Goal: Check status: Check status

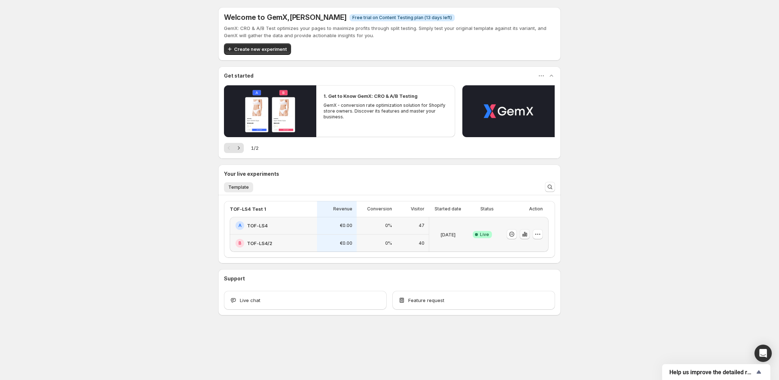
click at [524, 234] on icon "button" at bounding box center [524, 234] width 1 height 5
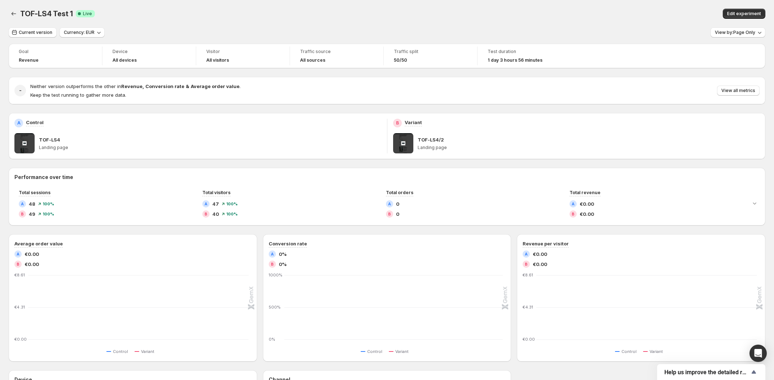
click at [264, 17] on div "TOF-LS4 Test 1 Success Complete Live" at bounding box center [212, 14] width 384 height 10
click at [741, 30] on span "View by: Page Only" at bounding box center [734, 33] width 40 height 6
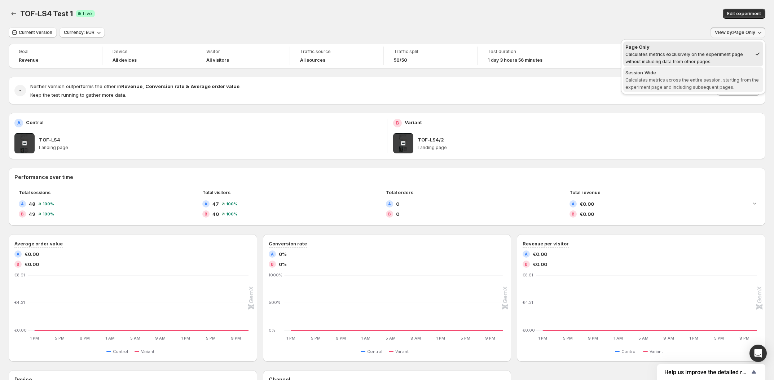
click at [712, 78] on span "Calculates metrics across the entire session, starting from the experiment page…" at bounding box center [691, 83] width 133 height 13
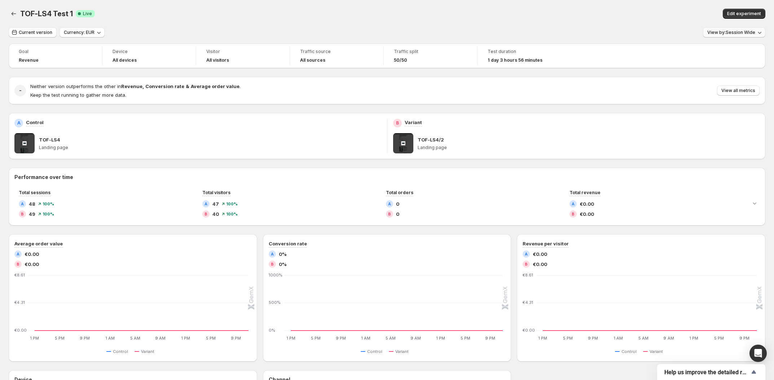
click at [731, 35] on span "View by: Session Wide" at bounding box center [731, 33] width 48 height 6
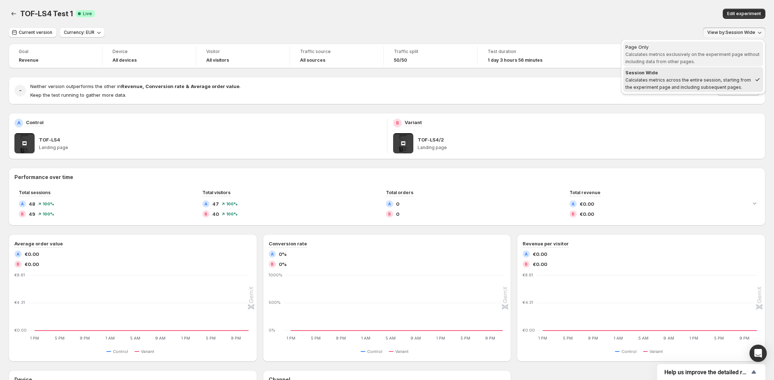
click at [716, 52] on span "Calculates metrics exclusively on the experiment page without including data fr…" at bounding box center [692, 58] width 134 height 13
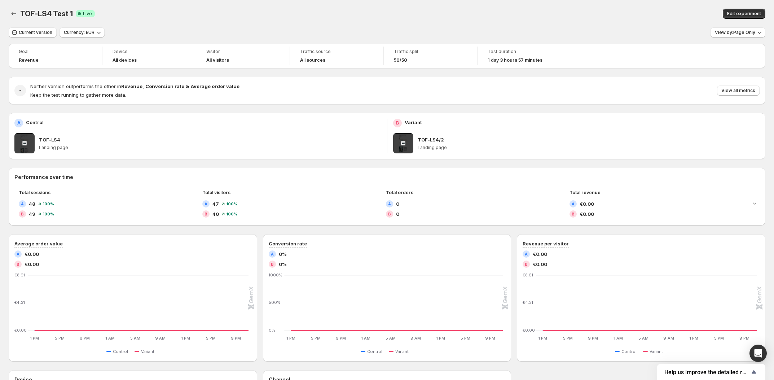
click at [334, 13] on div "TOF-LS4 Test 1 Success Complete Live" at bounding box center [212, 14] width 384 height 10
click at [741, 87] on button "View all metrics" at bounding box center [738, 90] width 43 height 10
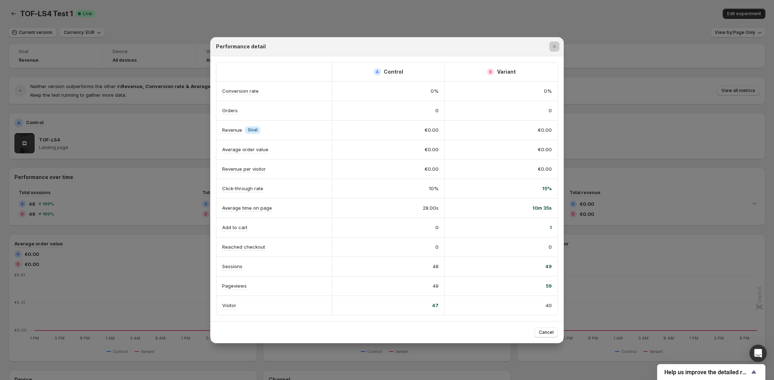
click at [155, 170] on div at bounding box center [387, 190] width 774 height 380
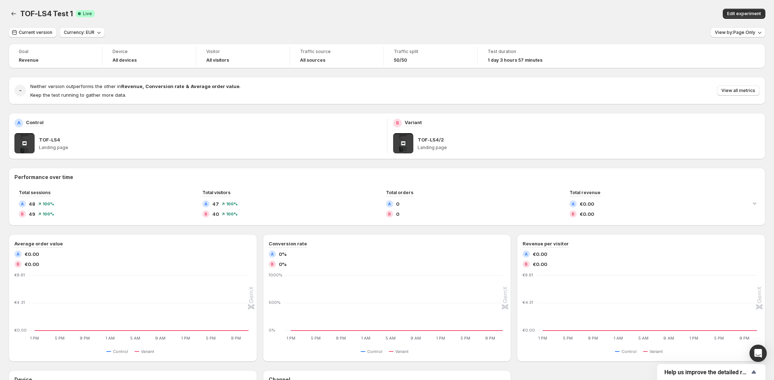
click at [183, 4] on div "TOF-LS4 Test 1. This page is ready TOF-LS4 Test 1 Success Complete Live Edit ex…" at bounding box center [387, 13] width 756 height 27
click at [151, 20] on div "TOF-LS4 Test 1. This page is ready TOF-LS4 Test 1 Success Complete Live Edit ex…" at bounding box center [387, 13] width 756 height 27
